Goal: Feedback & Contribution: Submit feedback/report problem

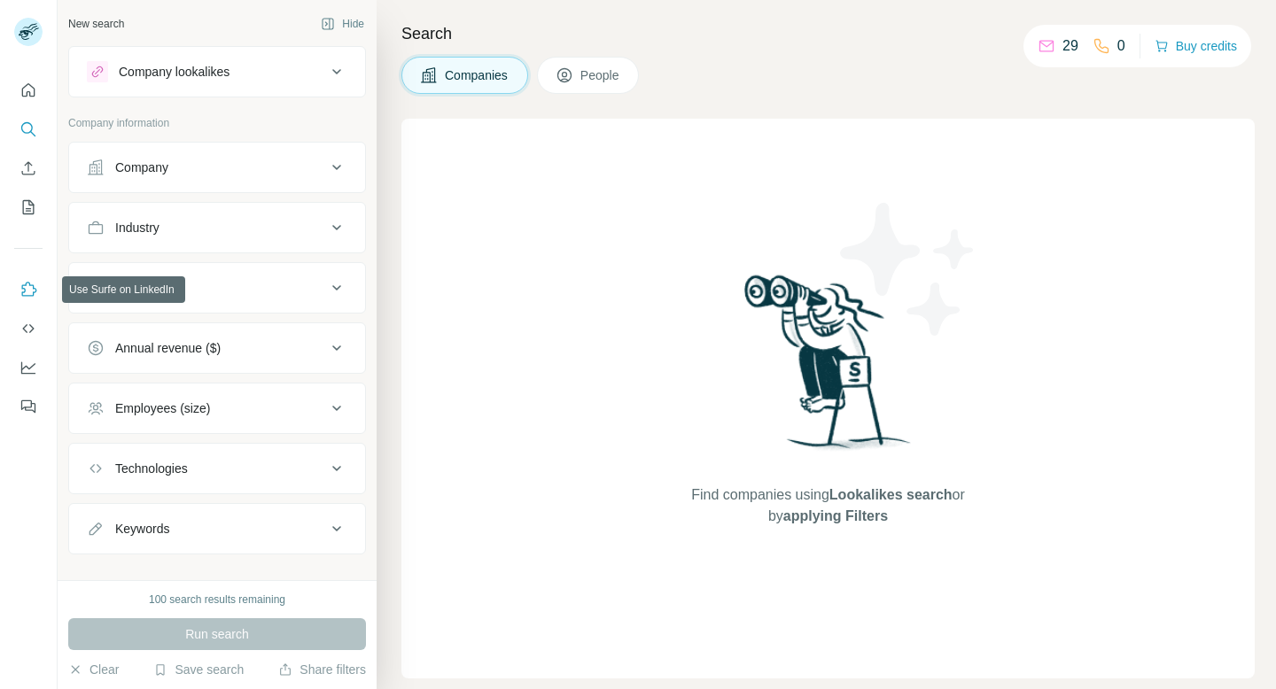
click at [35, 290] on icon "Use Surfe on LinkedIn" at bounding box center [28, 290] width 18 height 18
click at [24, 297] on icon "Use Surfe on LinkedIn" at bounding box center [28, 290] width 18 height 18
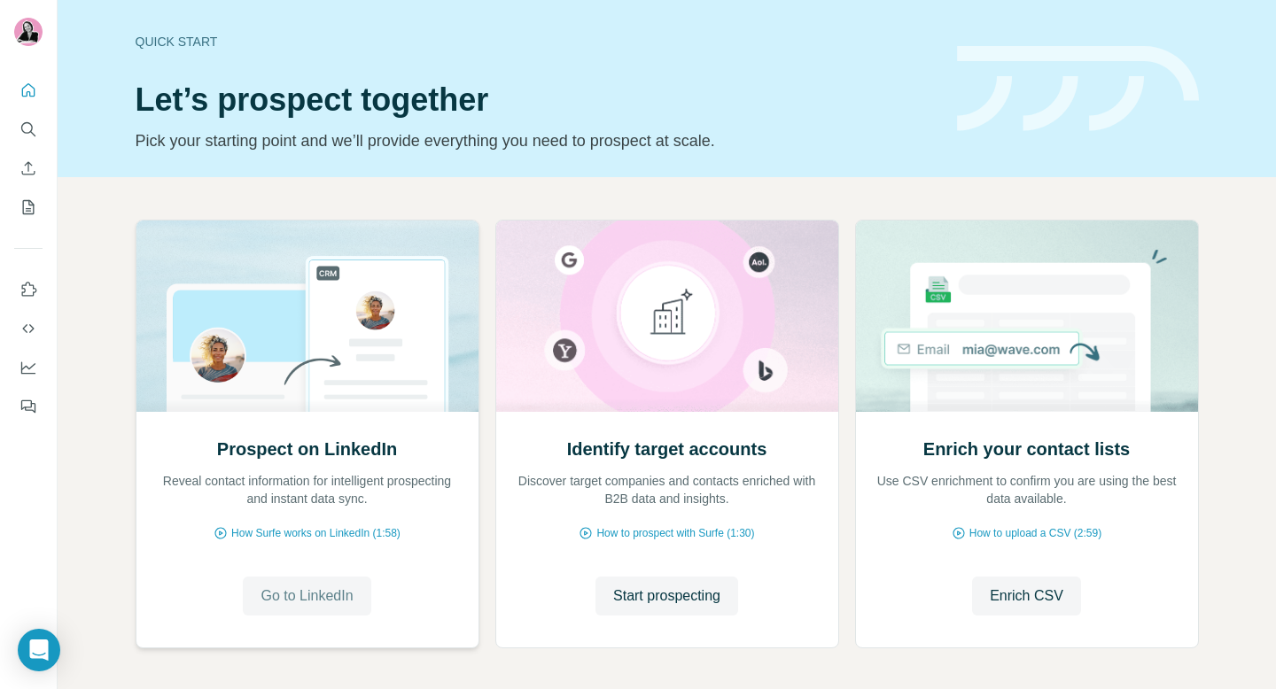
click at [324, 588] on span "Go to LinkedIn" at bounding box center [306, 596] width 92 height 21
click at [329, 607] on button "Go to LinkedIn" at bounding box center [307, 596] width 128 height 39
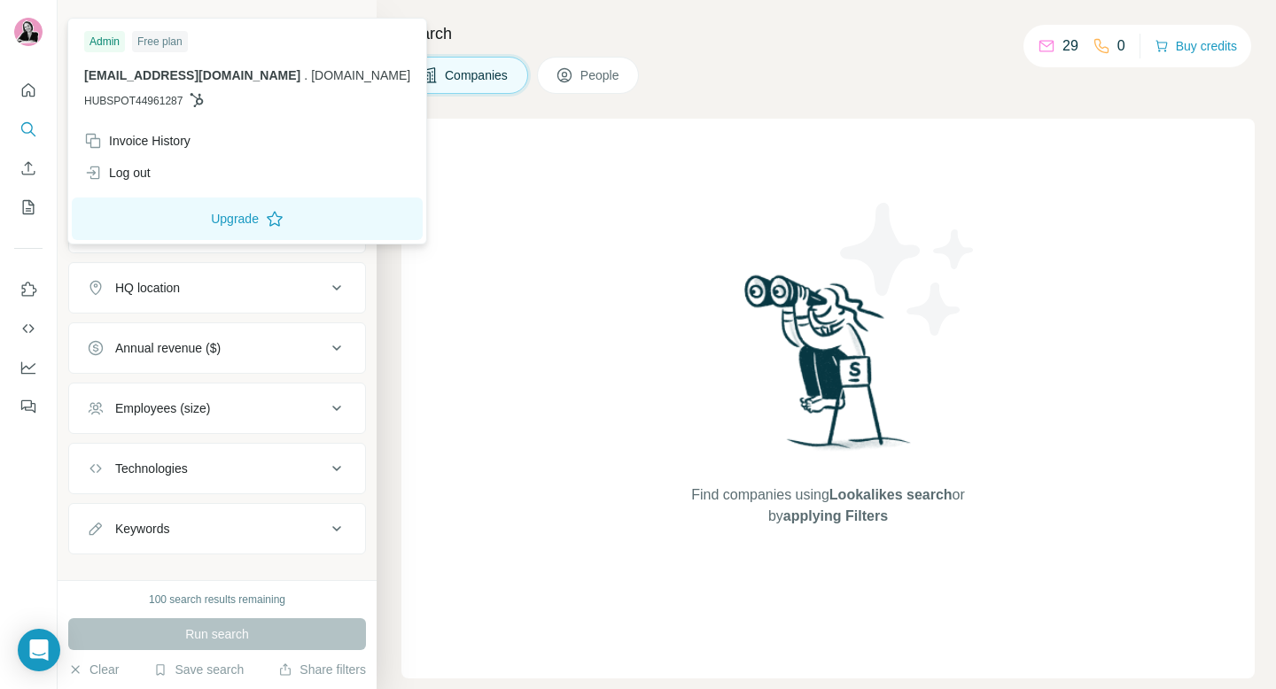
click at [167, 102] on span "HUBSPOT44961287" at bounding box center [133, 101] width 98 height 16
click at [204, 97] on icon at bounding box center [197, 100] width 14 height 14
click at [505, 167] on div "Find companies using Lookalikes search or by applying Filters" at bounding box center [827, 399] width 853 height 560
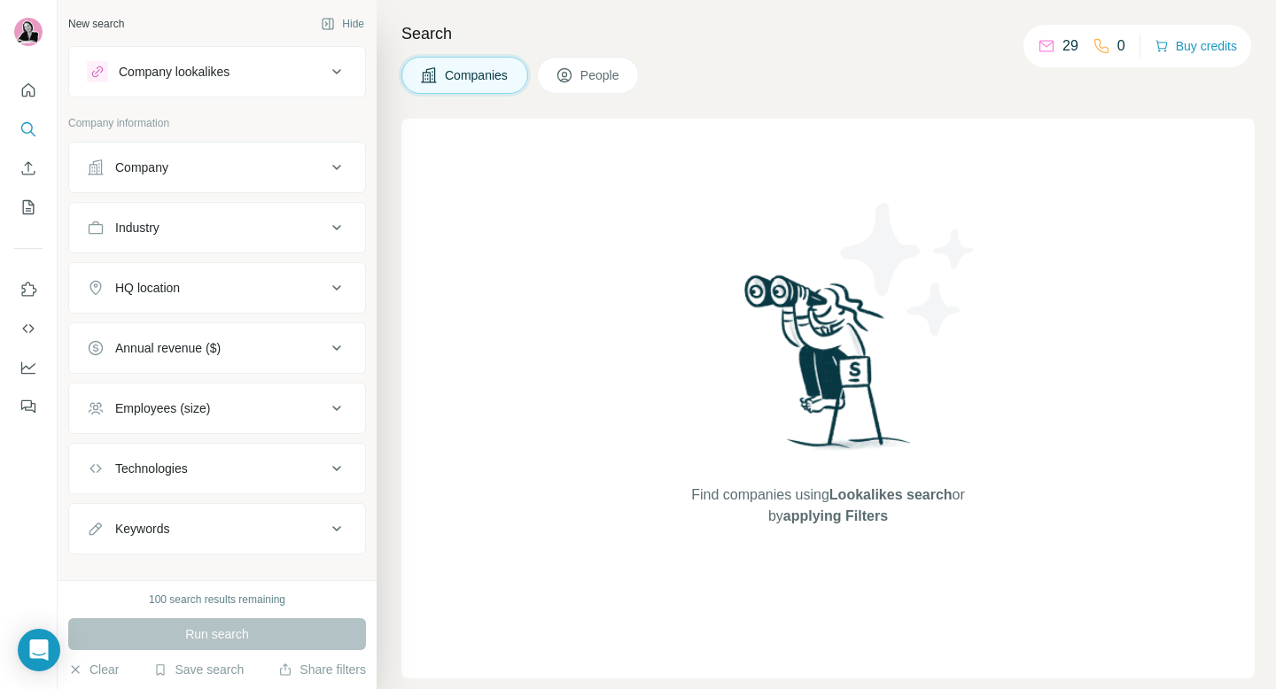
scroll to position [24, 0]
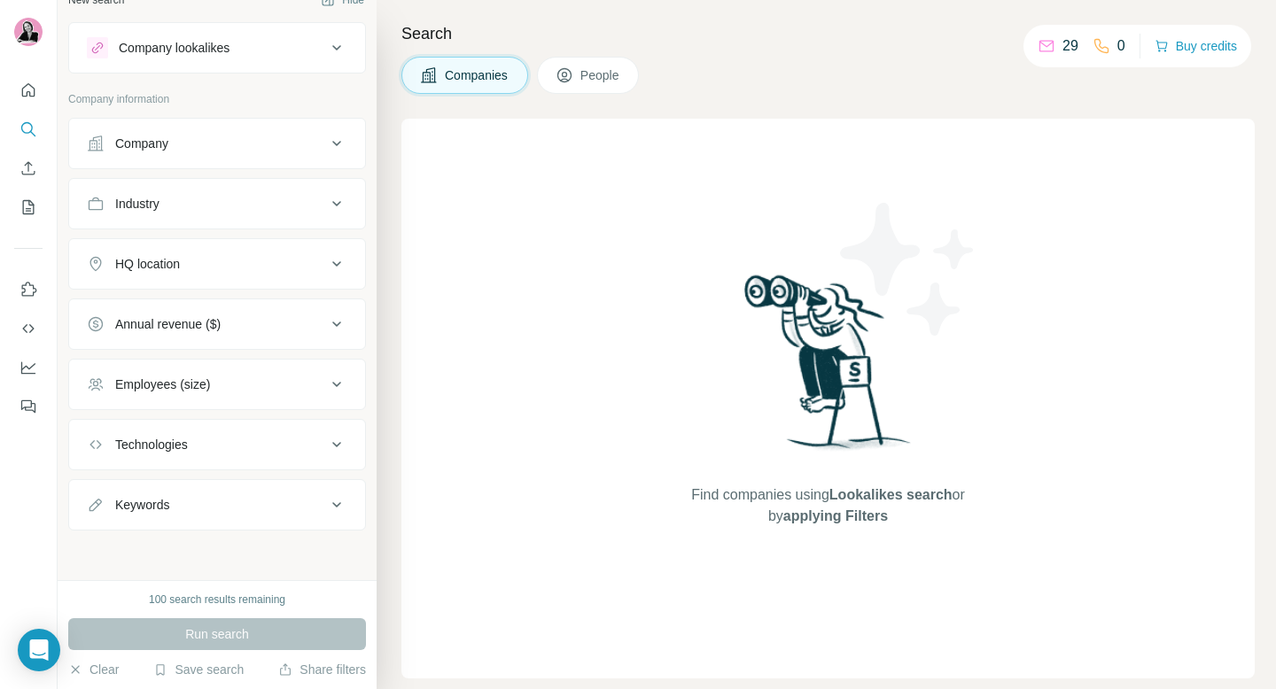
click at [32, 301] on button "Use Surfe on LinkedIn" at bounding box center [28, 290] width 28 height 32
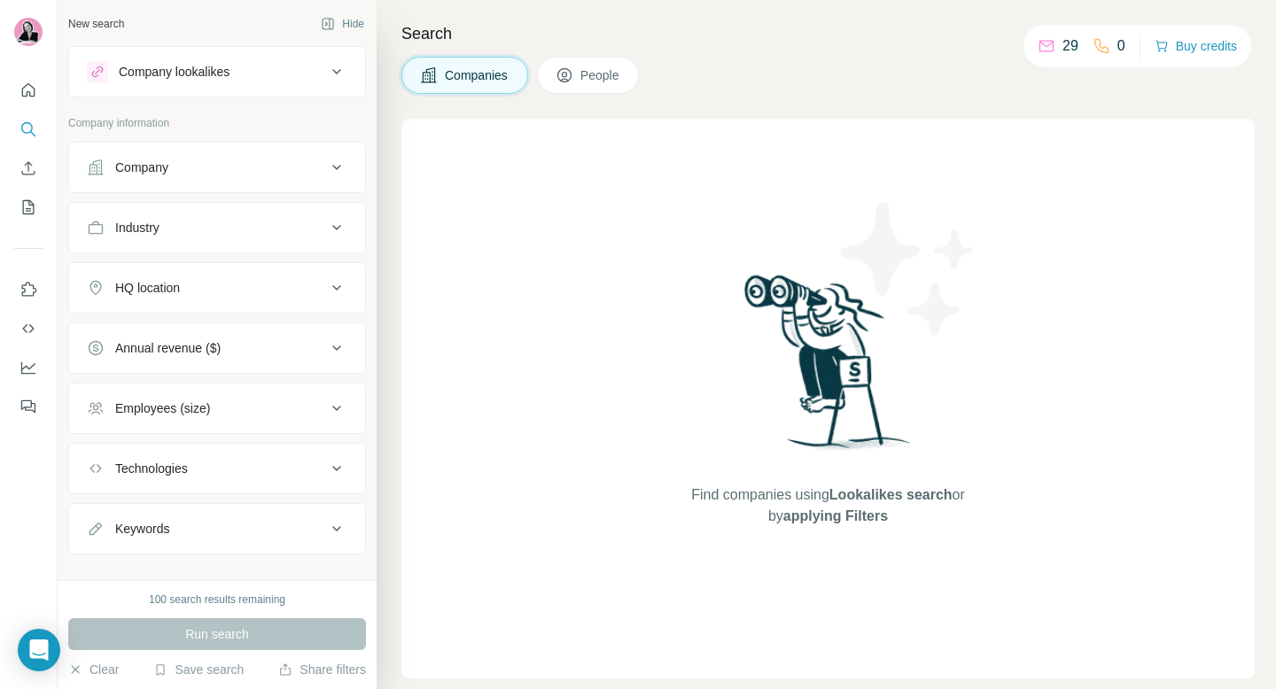
click at [1062, 43] on p "29" at bounding box center [1070, 45] width 16 height 21
click at [1039, 51] on icon at bounding box center [1046, 47] width 14 height 12
click at [1063, 47] on p "29" at bounding box center [1070, 45] width 16 height 21
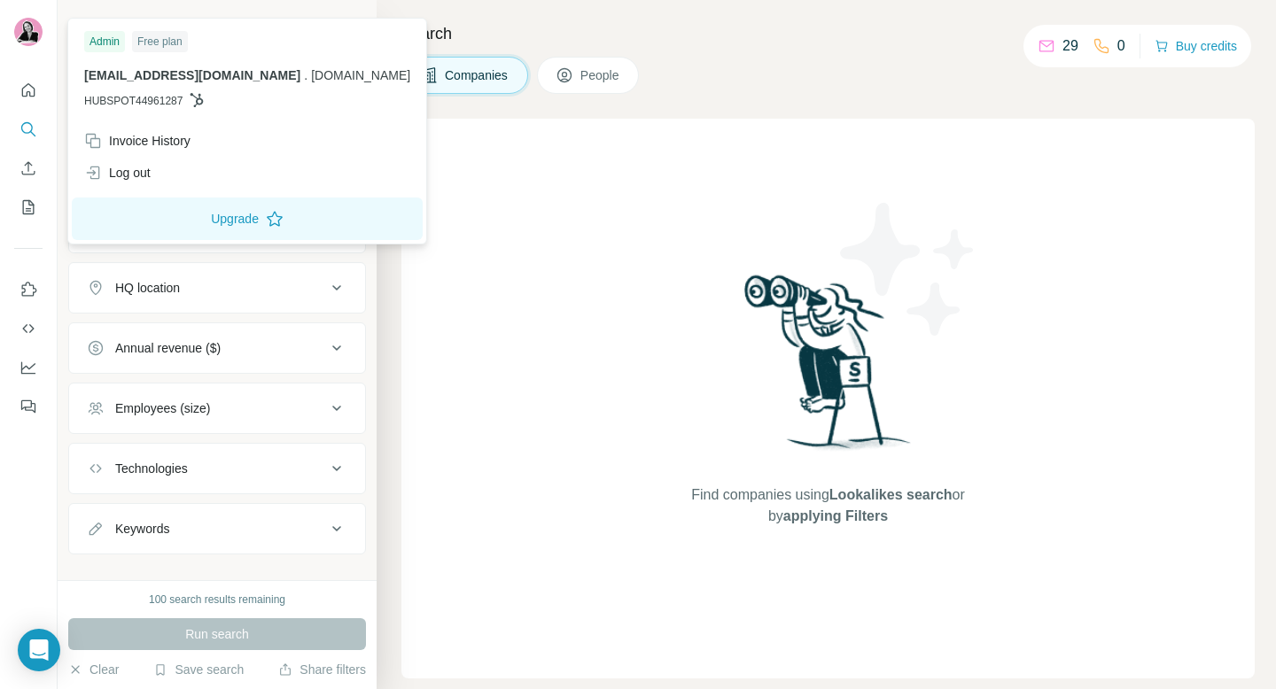
click at [33, 31] on img at bounding box center [28, 32] width 28 height 28
click at [1062, 54] on p "29" at bounding box center [1070, 45] width 16 height 21
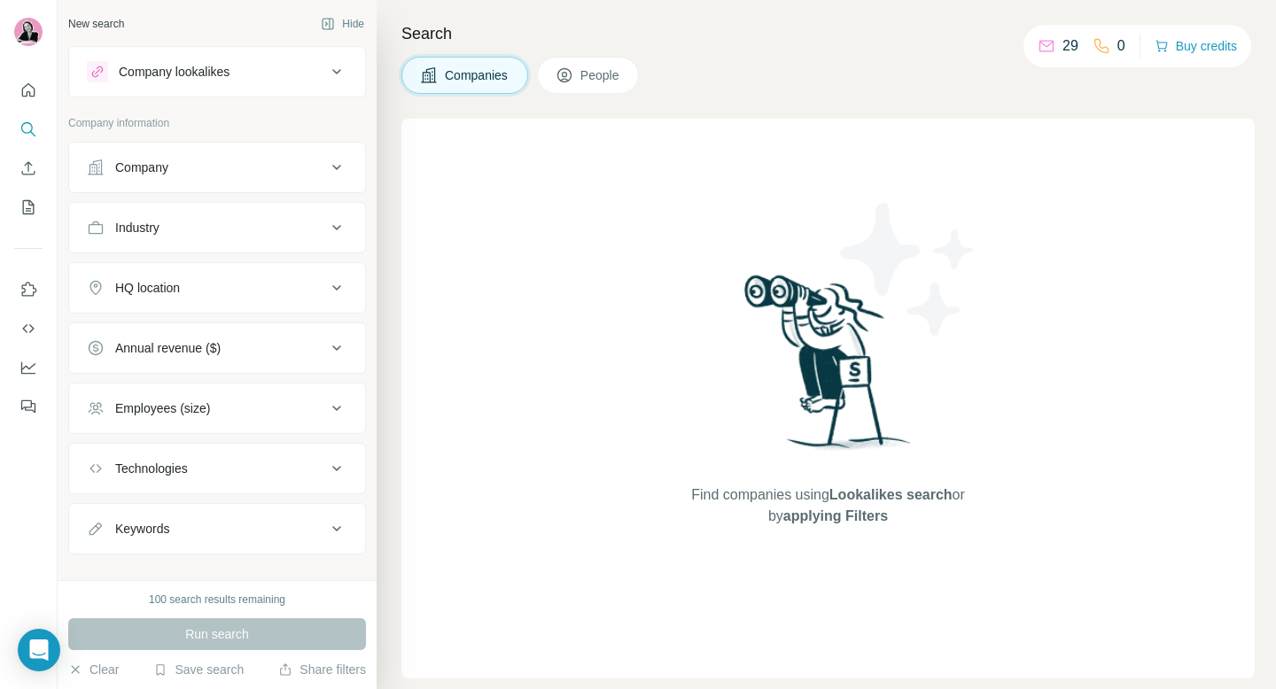
click at [1044, 52] on icon at bounding box center [1046, 46] width 18 height 18
click at [1042, 50] on icon at bounding box center [1046, 46] width 18 height 18
click at [1076, 50] on div "29 0" at bounding box center [1081, 46] width 88 height 25
click at [602, 84] on button "People" at bounding box center [588, 75] width 103 height 37
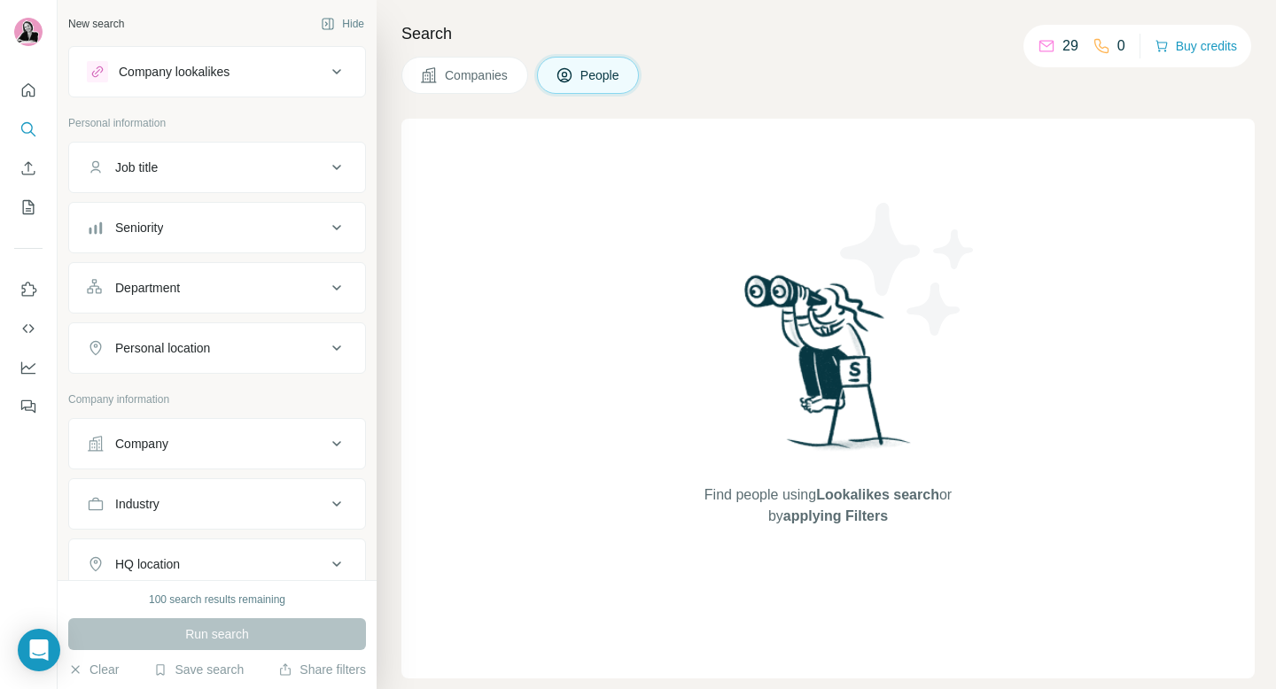
click at [496, 83] on span "Companies" at bounding box center [477, 75] width 65 height 18
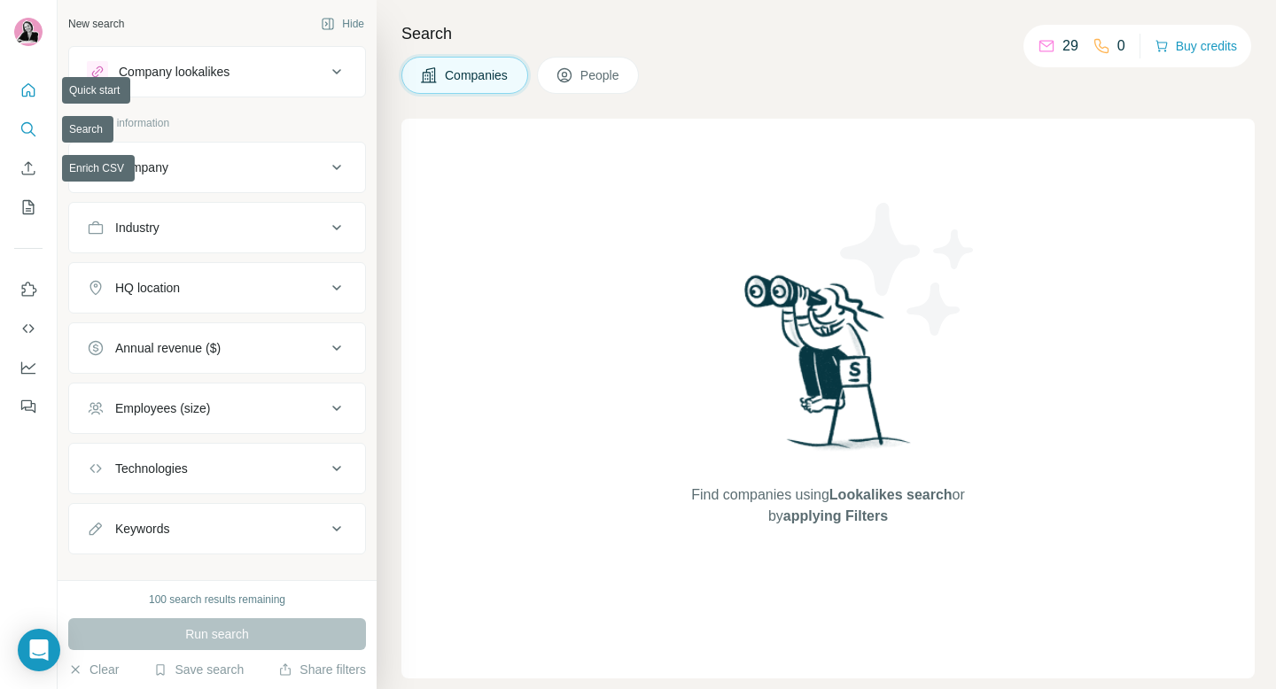
click at [23, 104] on button "Quick start" at bounding box center [28, 90] width 28 height 32
click at [26, 93] on icon "Quick start" at bounding box center [28, 91] width 18 height 18
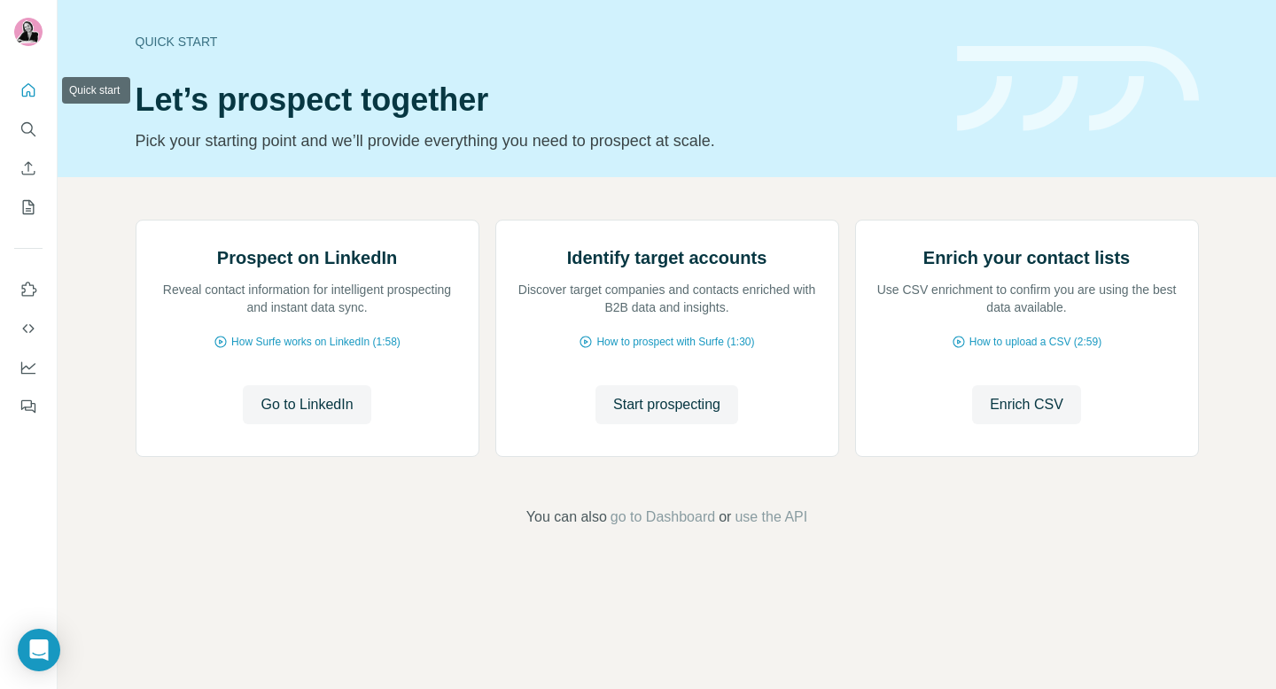
click at [26, 93] on icon "Quick start" at bounding box center [28, 91] width 18 height 18
click at [17, 140] on button "Search" at bounding box center [28, 129] width 28 height 32
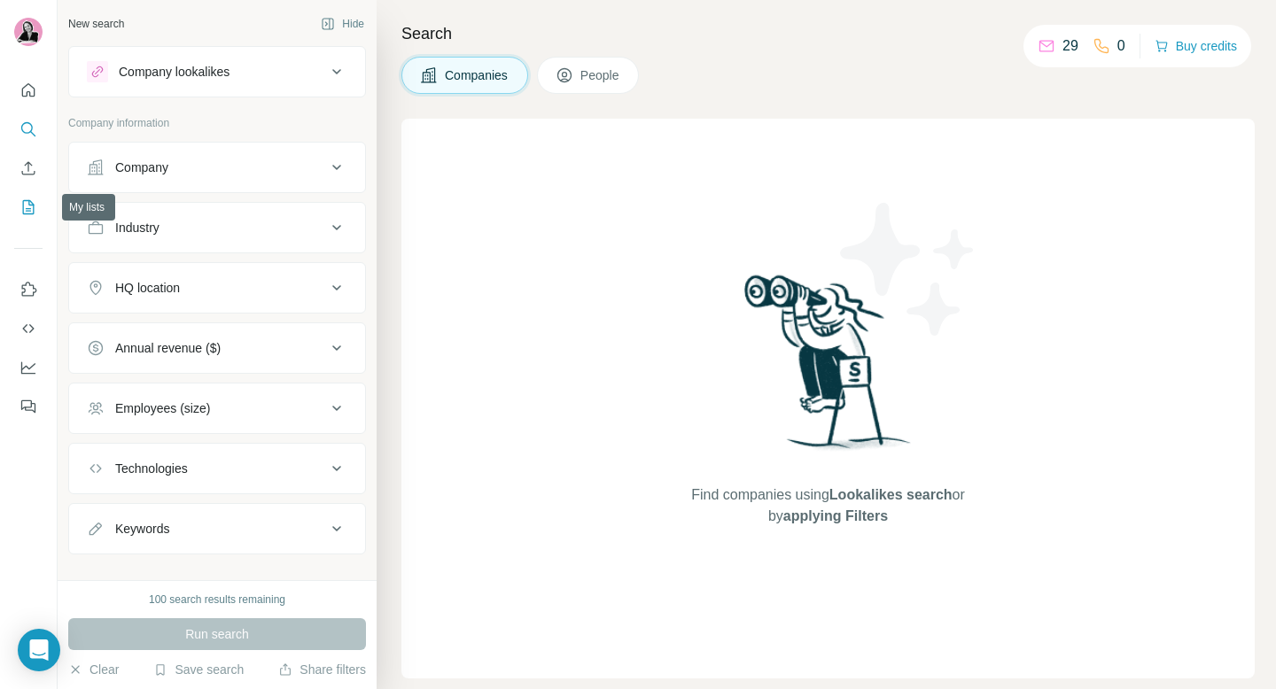
click at [26, 211] on icon "My lists" at bounding box center [30, 206] width 9 height 12
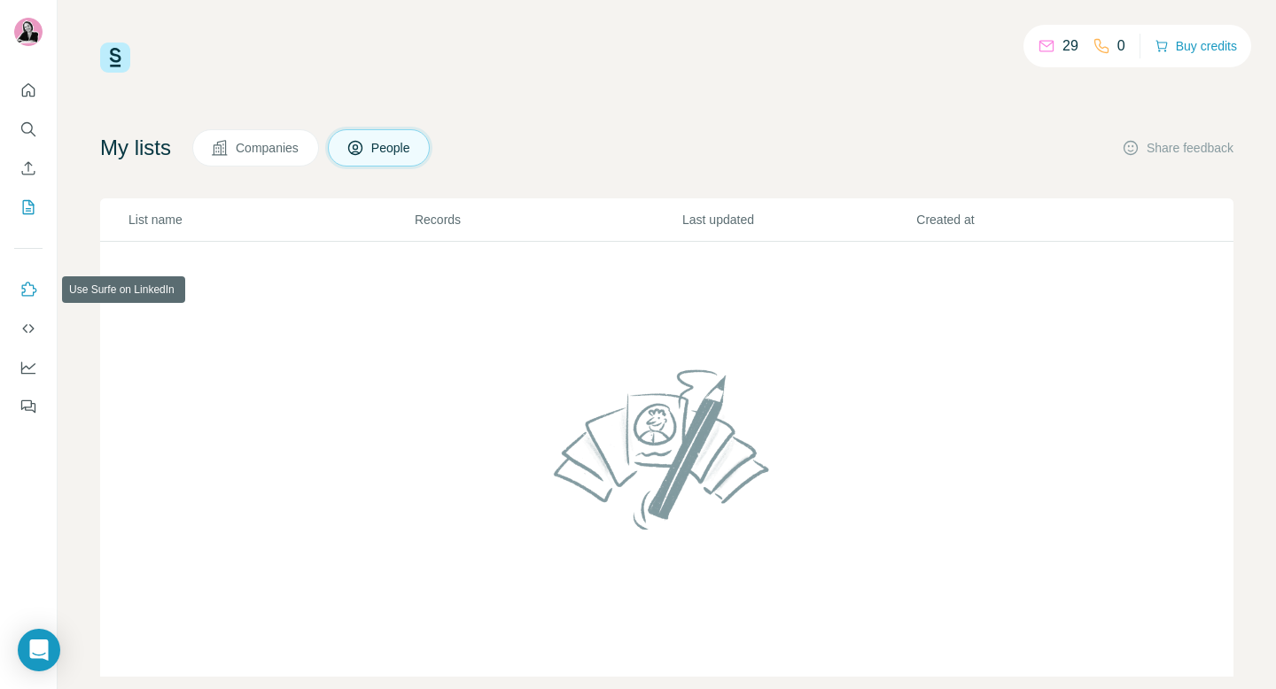
click at [34, 296] on icon "Use Surfe on LinkedIn" at bounding box center [28, 290] width 18 height 18
click at [27, 406] on icon "Feedback" at bounding box center [28, 407] width 18 height 18
click at [42, 648] on icon "Open Intercom Messenger" at bounding box center [38, 650] width 20 height 23
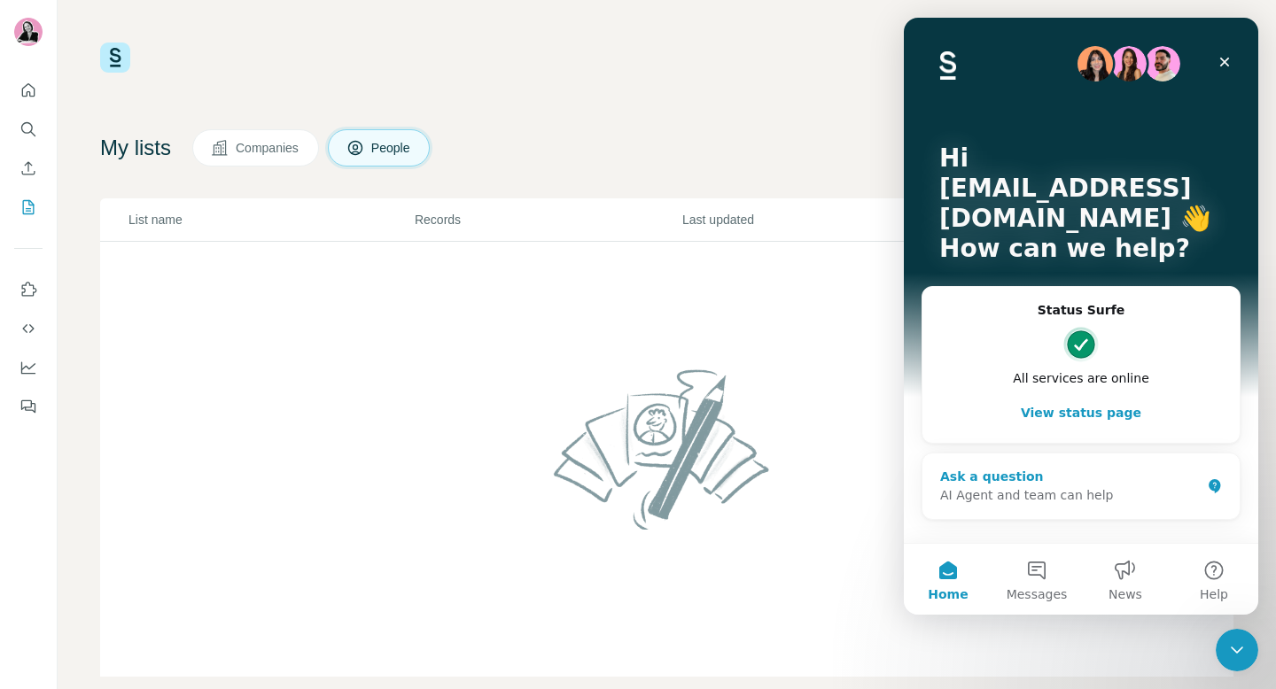
click at [1031, 502] on div "AI Agent and team can help" at bounding box center [1070, 495] width 260 height 19
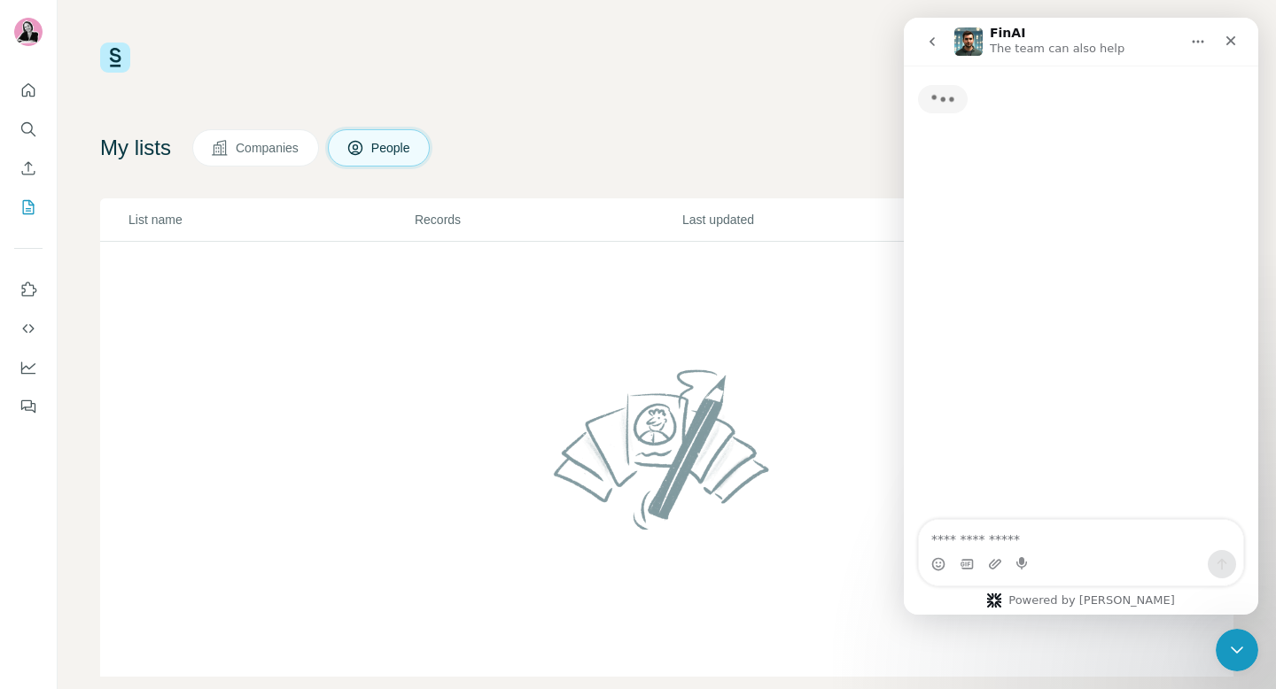
click at [1030, 540] on textarea "Ask a question…" at bounding box center [1081, 535] width 324 height 30
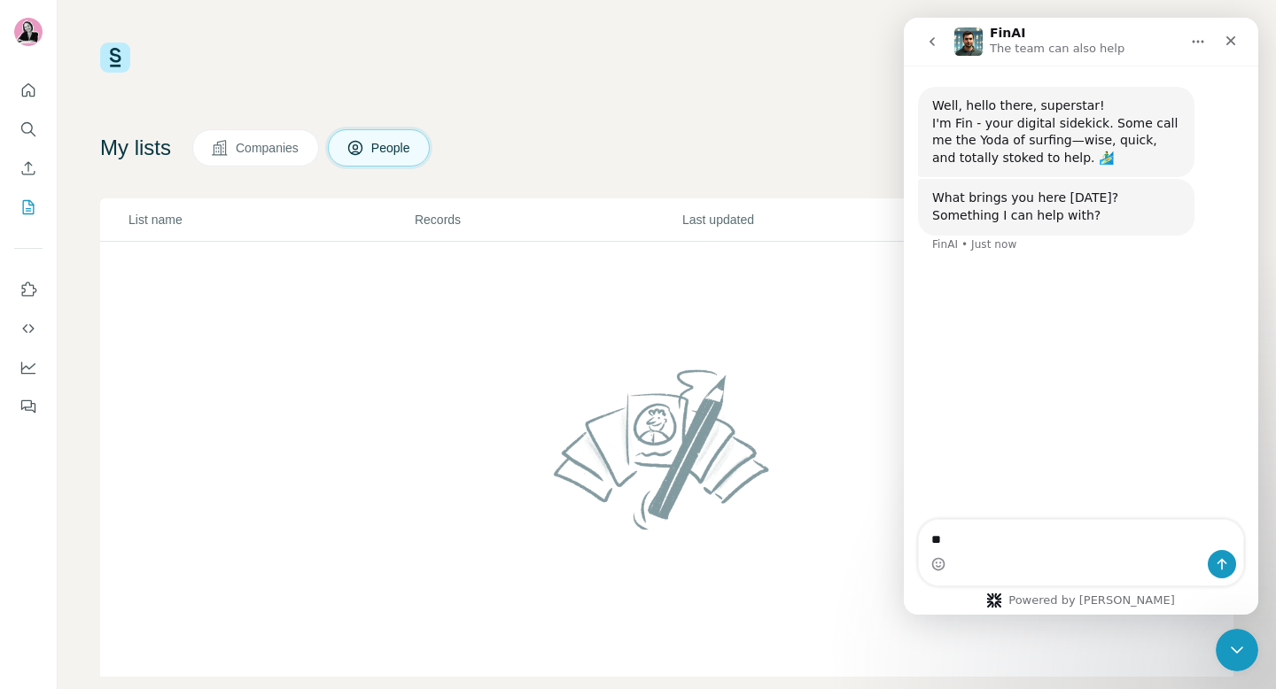
type textarea "*"
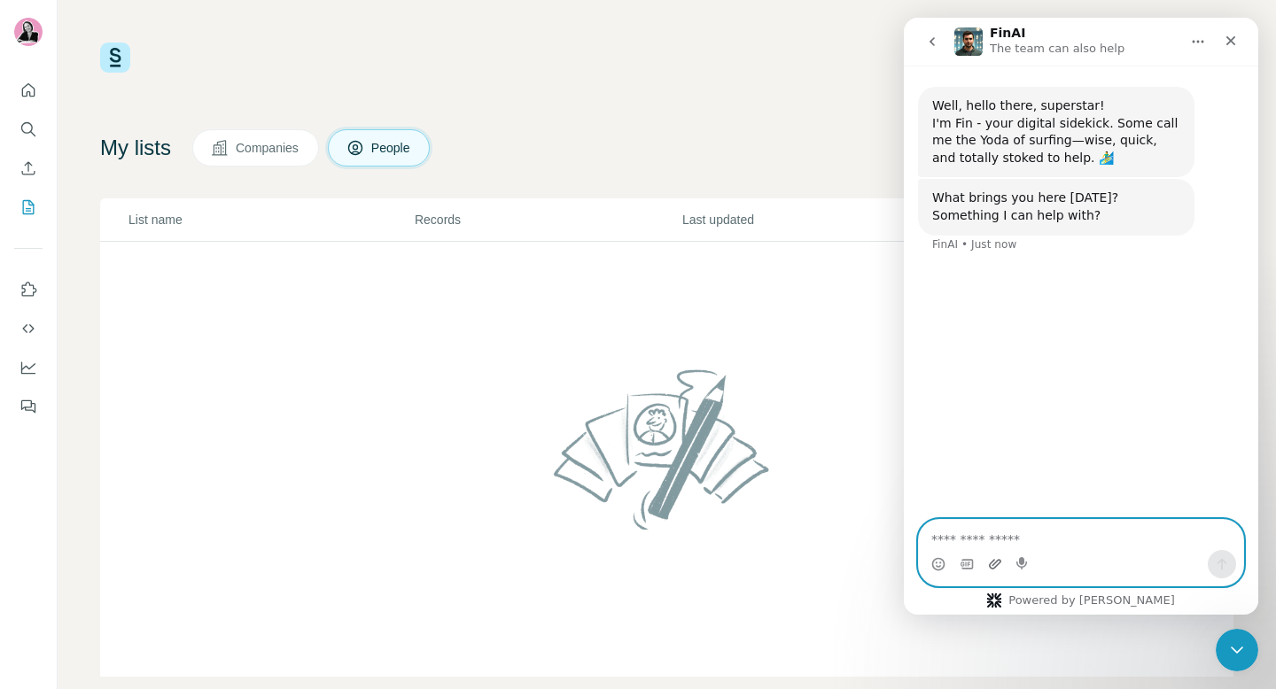
click at [1001, 557] on icon "Upload attachment" at bounding box center [995, 564] width 14 height 14
click at [976, 532] on textarea "Ask a question…" at bounding box center [1081, 535] width 324 height 30
paste textarea "**********"
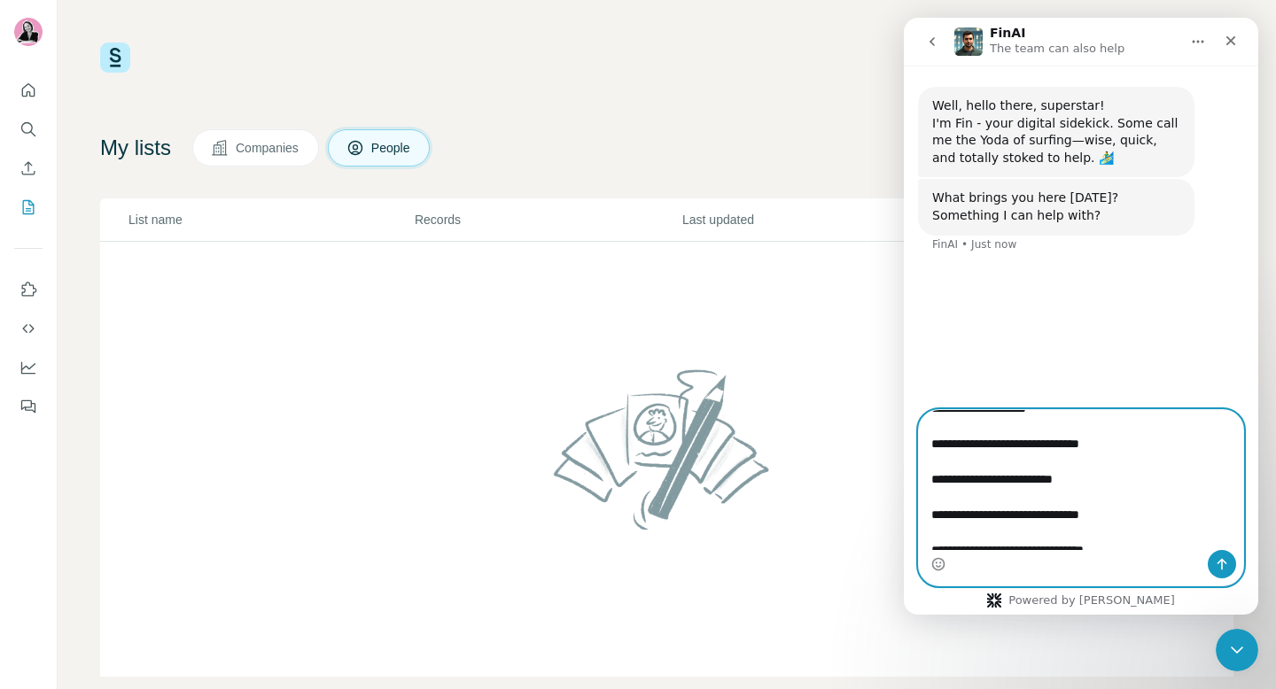
scroll to position [146, 0]
drag, startPoint x: 1134, startPoint y: 465, endPoint x: 983, endPoint y: 465, distance: 150.6
click at [984, 465] on textarea "**********" at bounding box center [1081, 480] width 324 height 140
drag, startPoint x: 1102, startPoint y: 497, endPoint x: 958, endPoint y: 497, distance: 144.4
click at [958, 498] on textarea "**********" at bounding box center [1081, 480] width 324 height 140
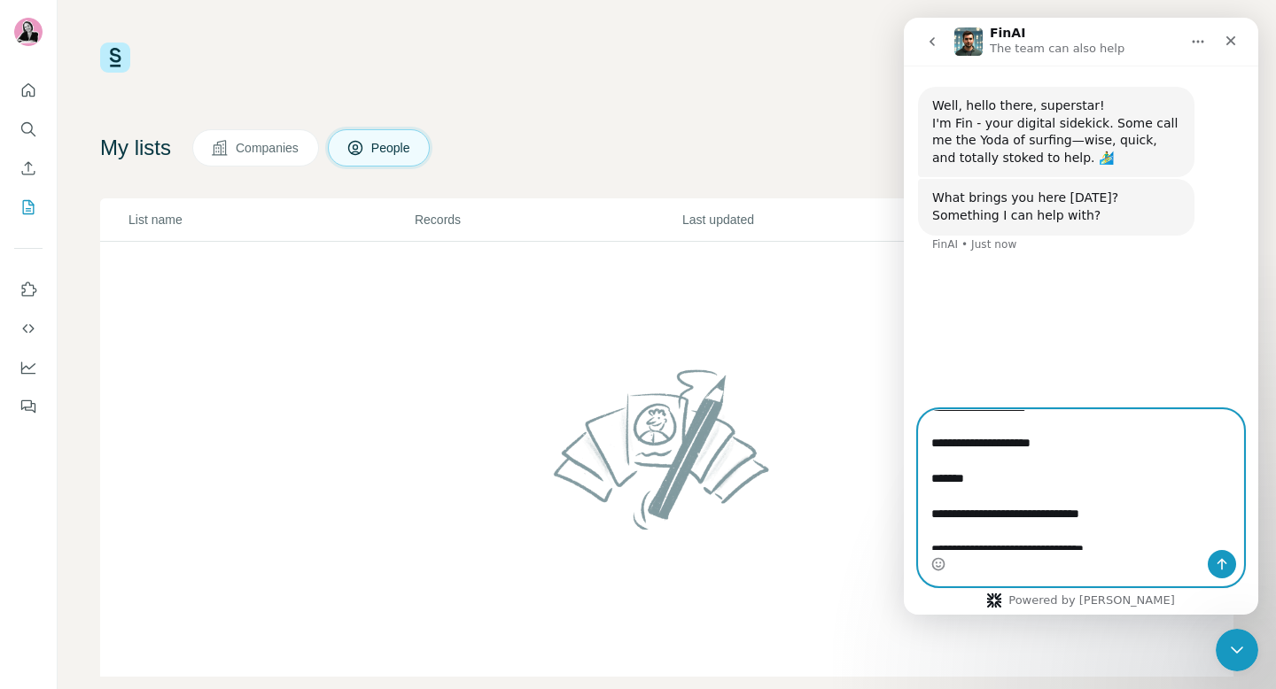
drag, startPoint x: 1134, startPoint y: 532, endPoint x: 1050, endPoint y: 533, distance: 84.2
click at [1051, 533] on textarea "**********" at bounding box center [1081, 480] width 324 height 140
paste textarea "**********"
type textarea "**********"
click at [1224, 562] on icon "Send a message…" at bounding box center [1222, 565] width 10 height 12
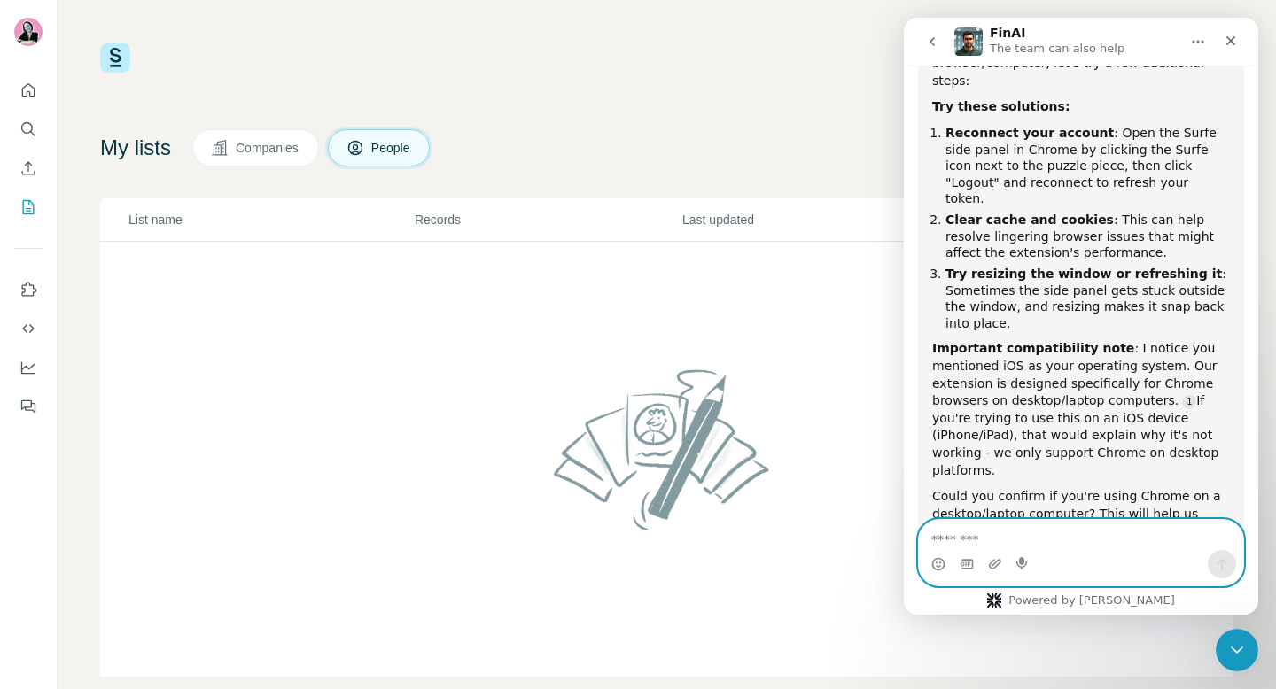
scroll to position [605, 0]
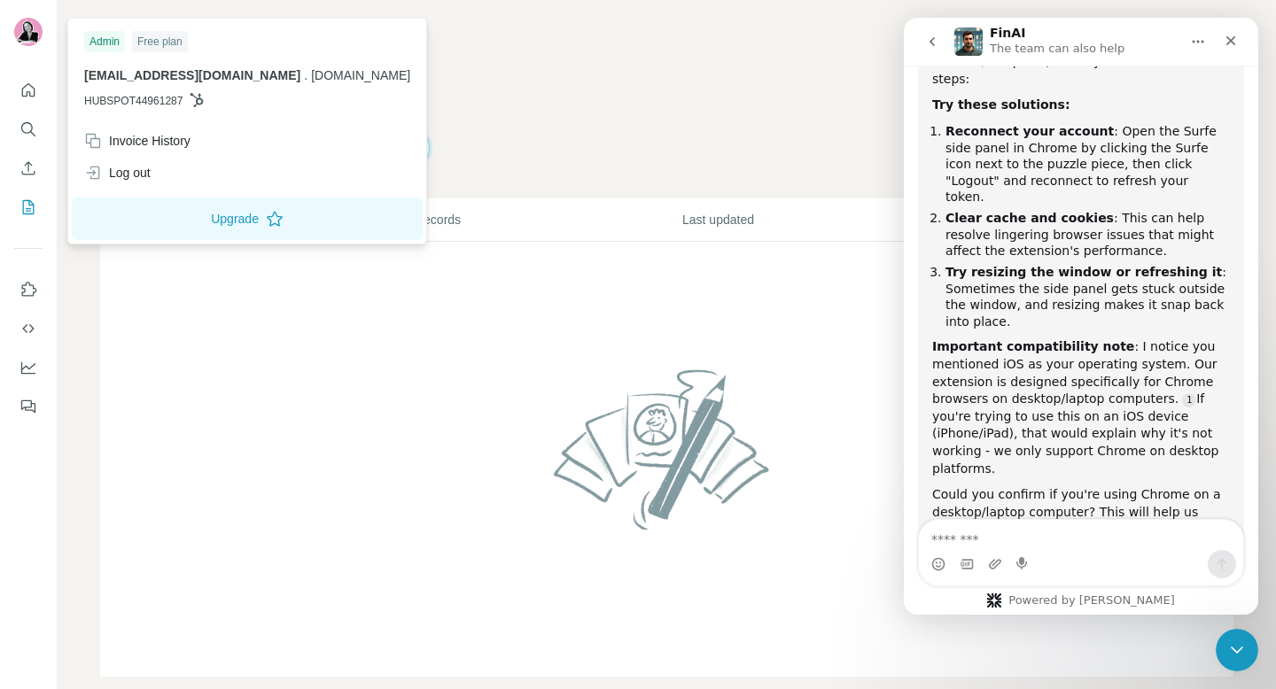
click at [25, 27] on img at bounding box center [28, 32] width 28 height 28
click at [150, 178] on div "Log out" at bounding box center [117, 173] width 66 height 18
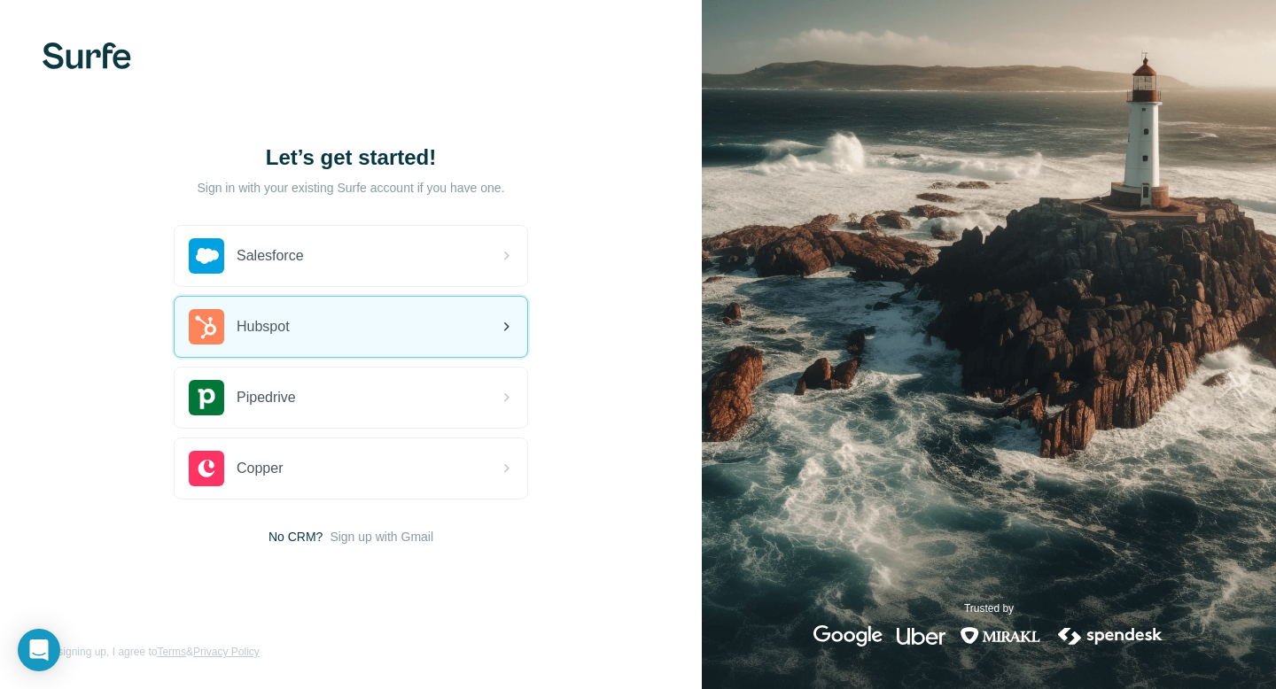
click at [317, 329] on div "Hubspot" at bounding box center [351, 327] width 353 height 60
